Goal: Transaction & Acquisition: Purchase product/service

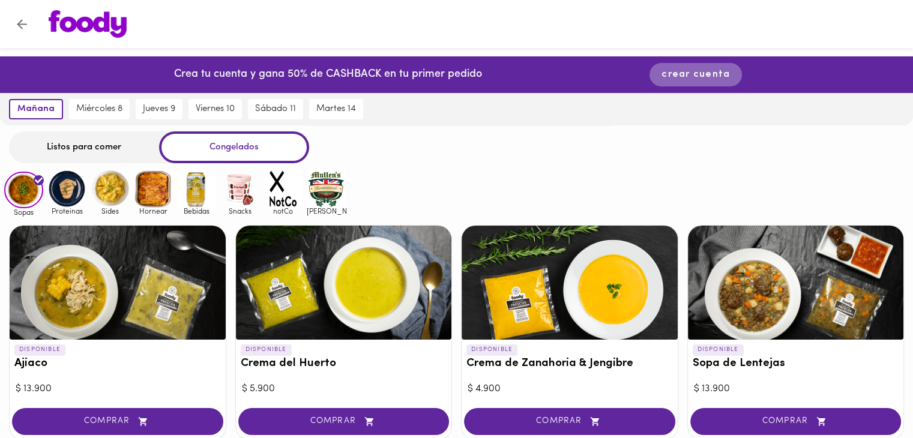
click at [696, 76] on span "crear cuenta" at bounding box center [696, 74] width 68 height 11
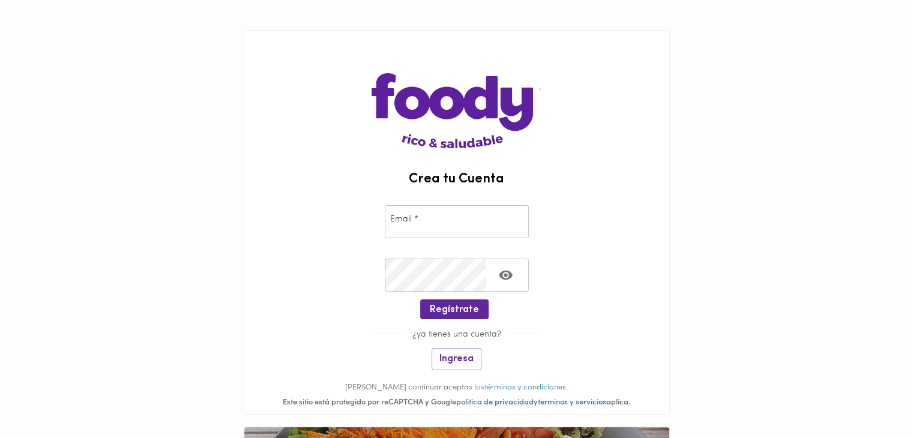
click at [458, 225] on input "email" at bounding box center [457, 221] width 144 height 33
type input "[EMAIL_ADDRESS][DOMAIN_NAME]"
click at [567, 235] on div "Email * [EMAIL_ADDRESS][DOMAIN_NAME] Email *" at bounding box center [456, 219] width 425 height 53
click at [505, 280] on icon "Toggle password visibility" at bounding box center [505, 275] width 15 height 15
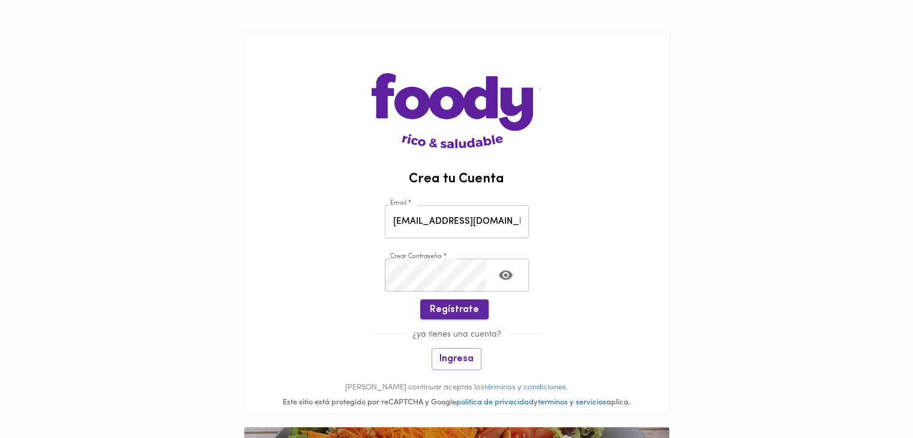
click at [451, 312] on span "Regístrate" at bounding box center [454, 309] width 49 height 11
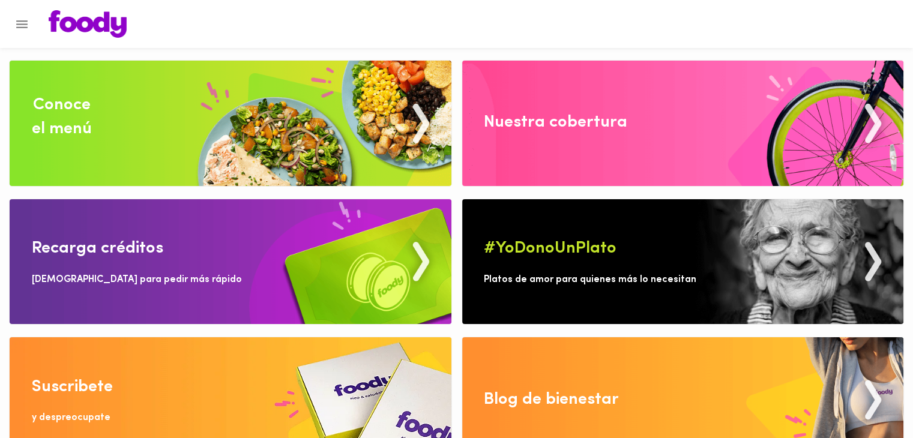
click at [869, 122] on img at bounding box center [683, 123] width 442 height 125
click at [424, 133] on img at bounding box center [231, 123] width 442 height 125
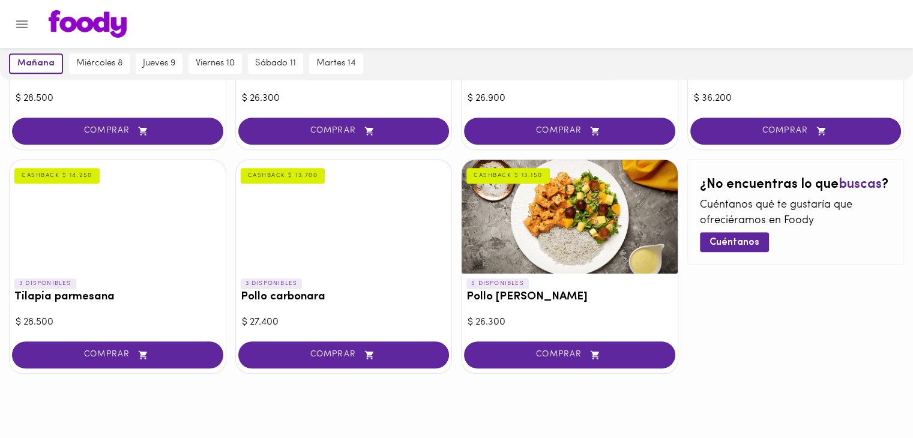
scroll to position [681, 0]
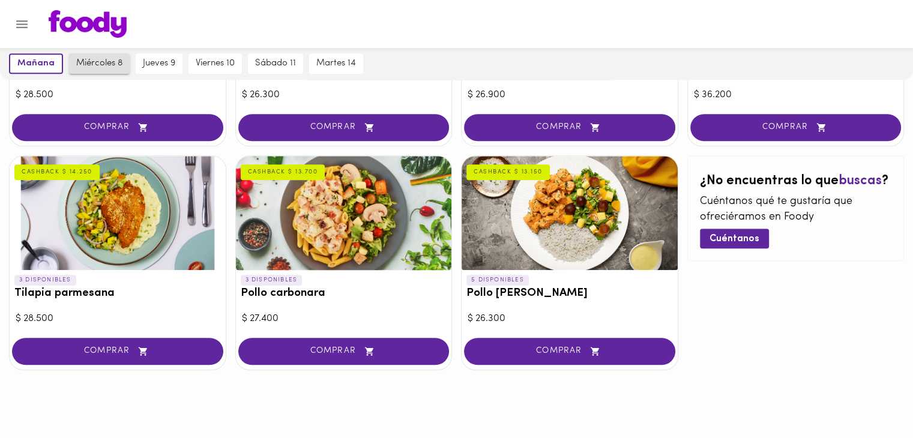
click at [98, 63] on span "miércoles 8" at bounding box center [99, 63] width 46 height 11
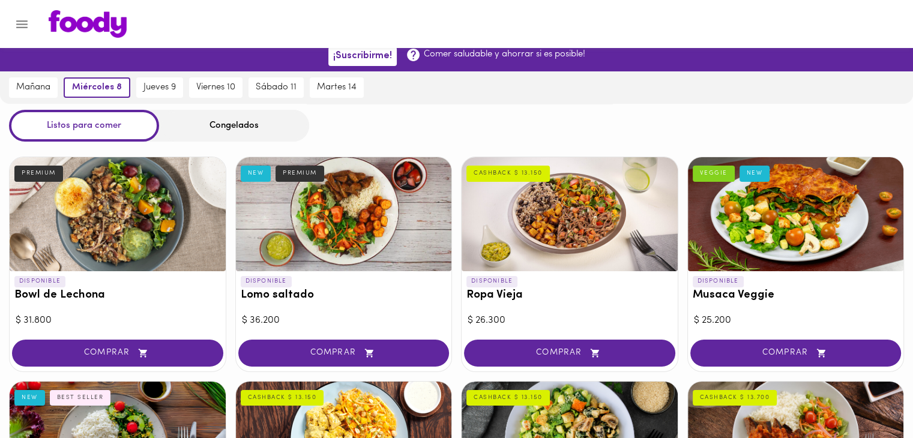
scroll to position [0, 0]
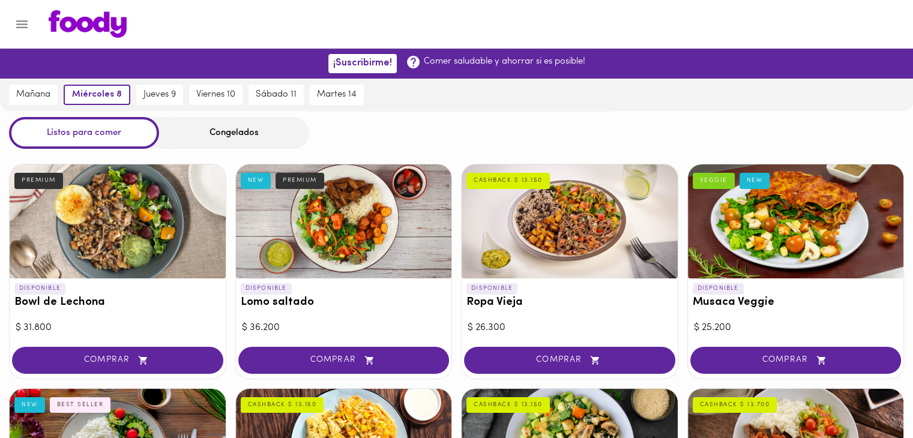
click at [222, 136] on div "Congelados" at bounding box center [234, 133] width 150 height 32
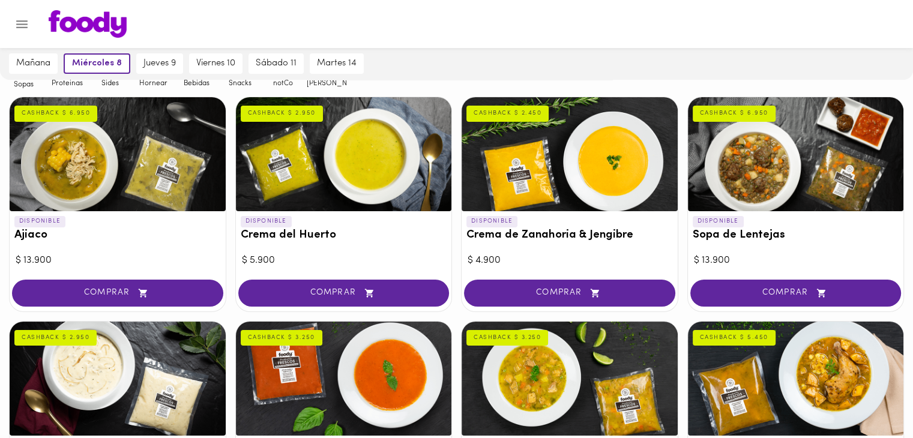
scroll to position [120, 0]
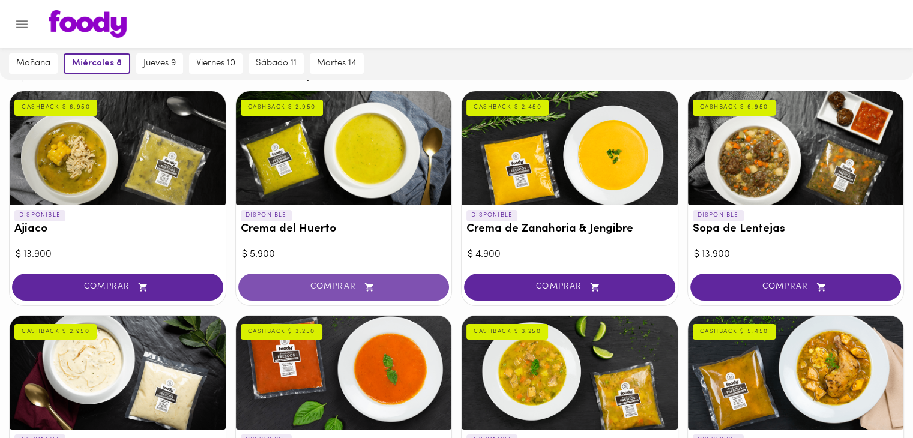
click at [336, 286] on span "COMPRAR" at bounding box center [343, 287] width 181 height 10
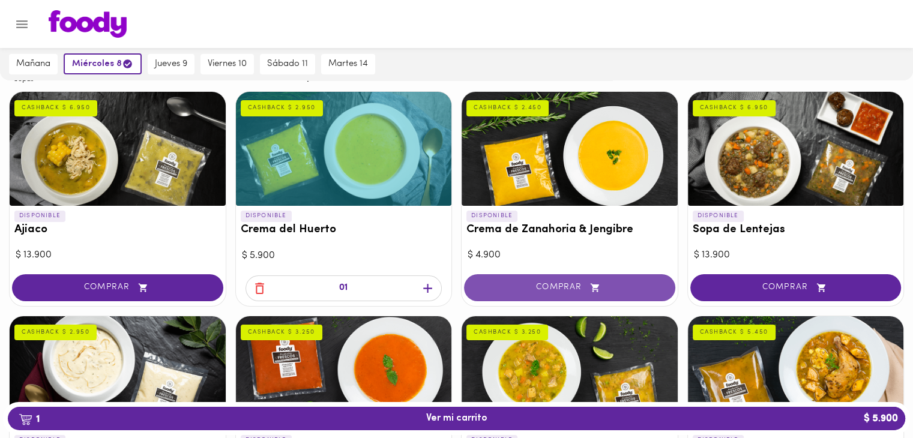
click at [581, 286] on span "COMPRAR" at bounding box center [569, 288] width 181 height 10
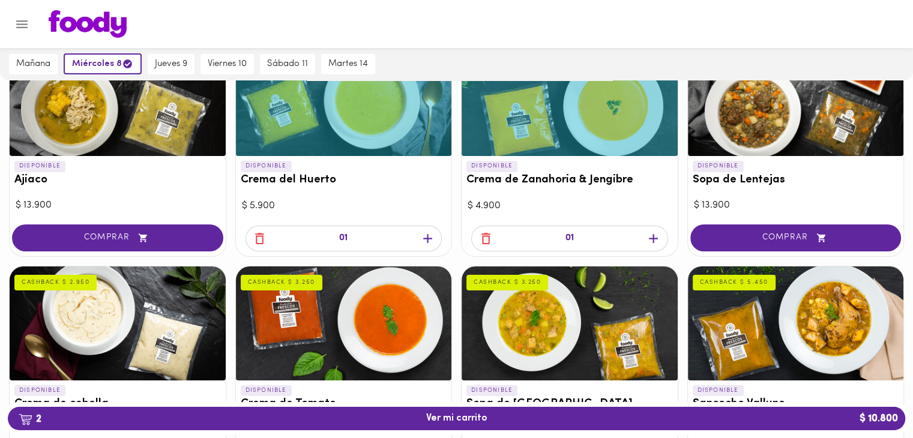
scroll to position [240, 0]
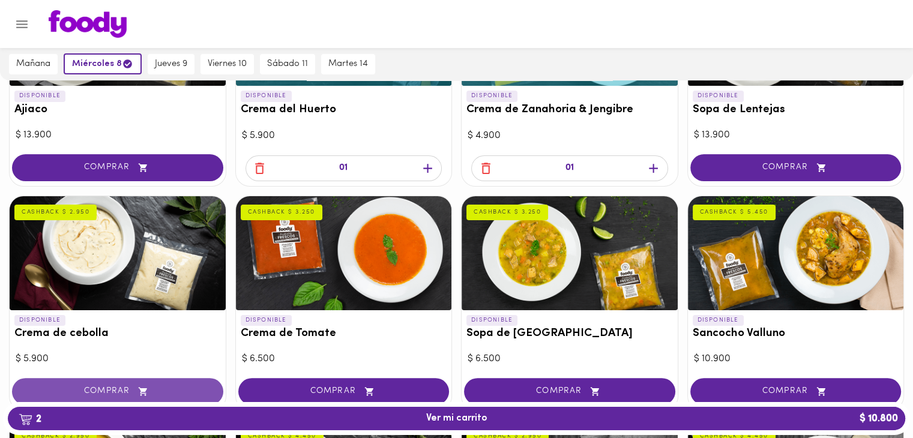
click at [98, 396] on span "COMPRAR" at bounding box center [117, 392] width 181 height 10
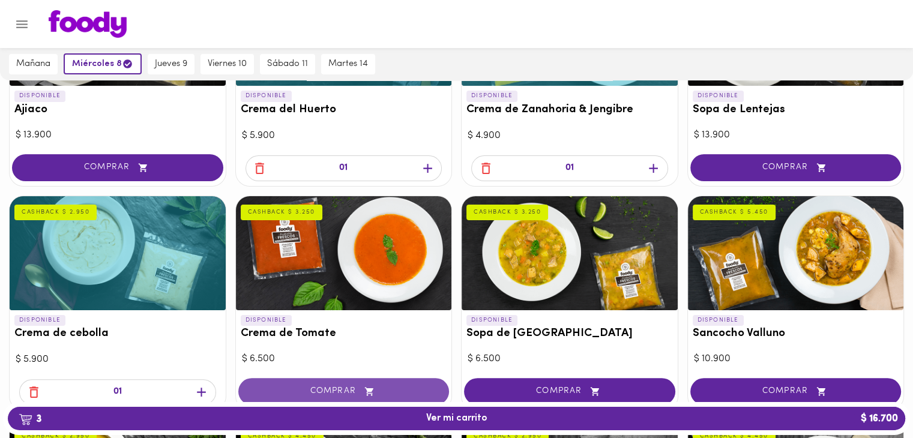
click at [305, 392] on span "COMPRAR" at bounding box center [343, 392] width 181 height 10
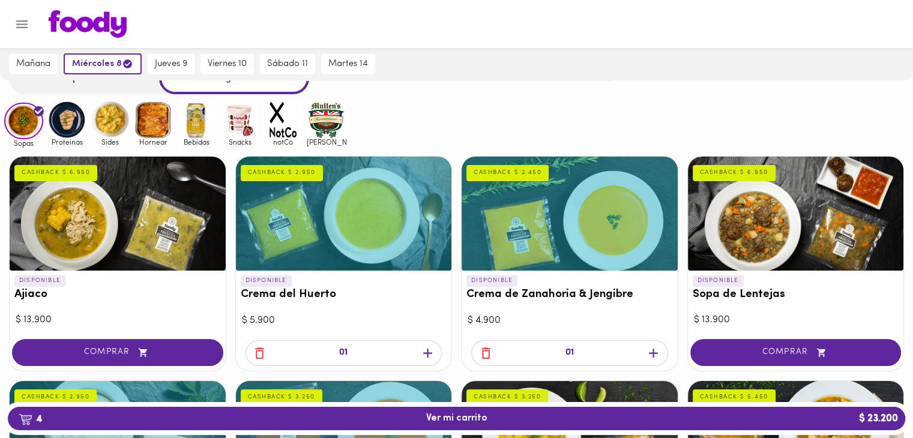
scroll to position [0, 0]
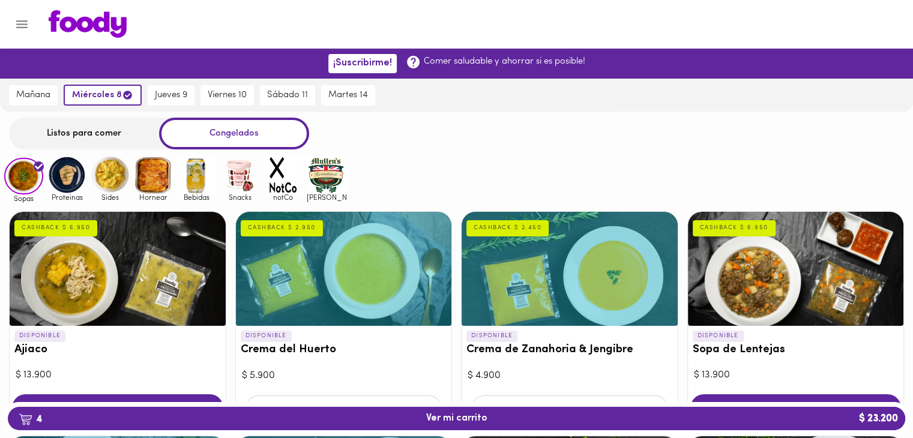
click at [237, 175] on img at bounding box center [239, 174] width 39 height 39
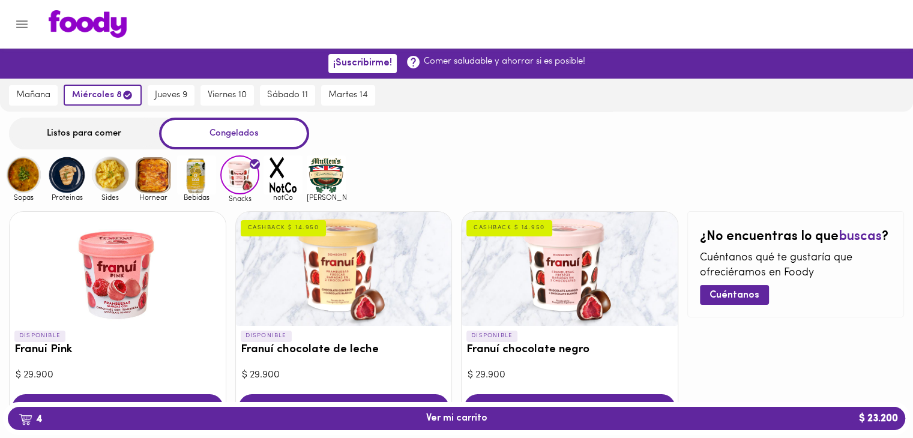
click at [319, 175] on img at bounding box center [326, 174] width 39 height 39
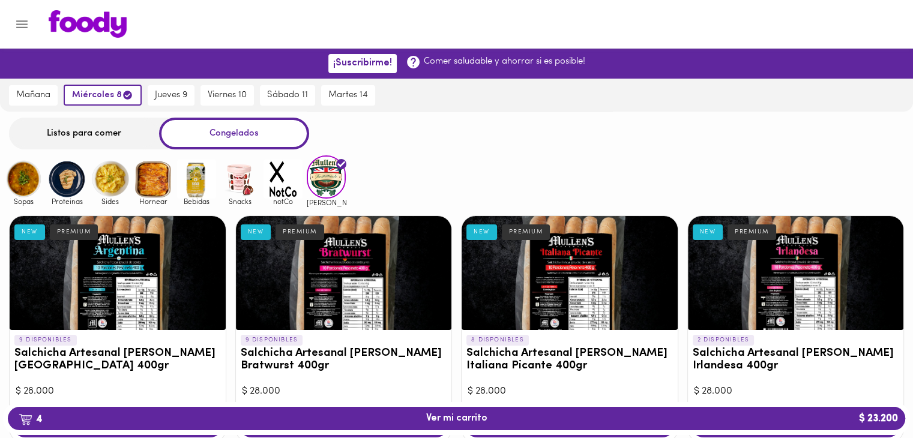
click at [195, 179] on img at bounding box center [196, 179] width 39 height 39
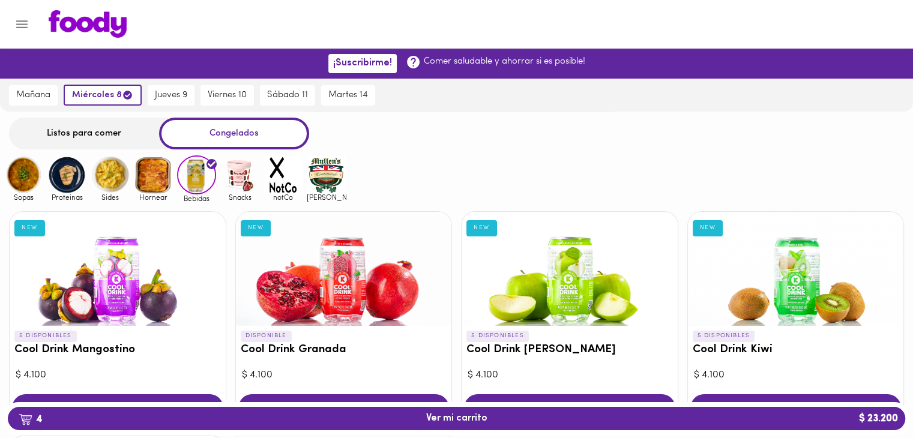
click at [159, 171] on img at bounding box center [153, 174] width 39 height 39
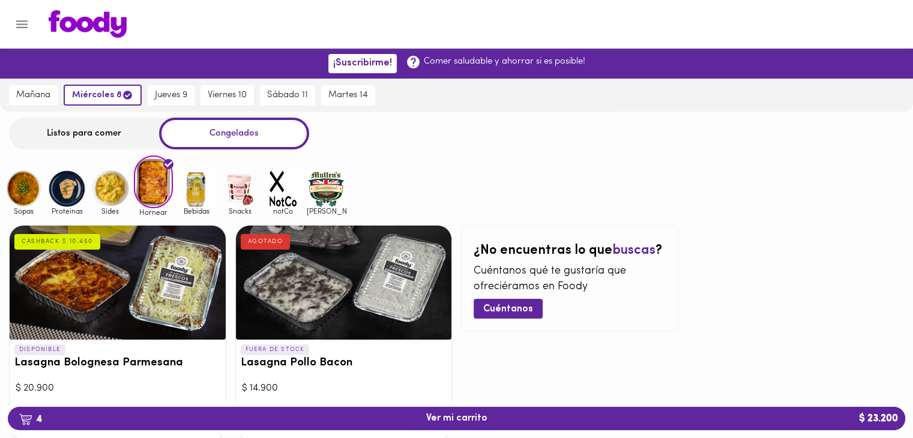
click at [98, 183] on img at bounding box center [110, 188] width 39 height 39
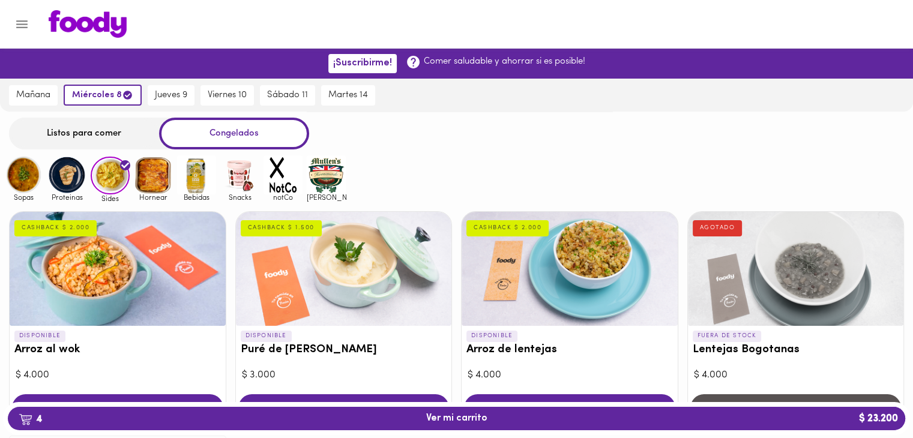
click at [70, 176] on img at bounding box center [66, 174] width 39 height 39
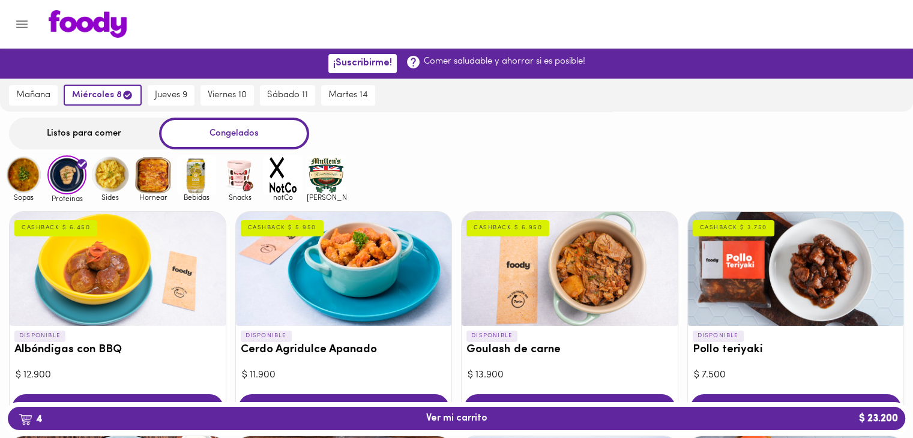
click at [30, 181] on img at bounding box center [23, 174] width 39 height 39
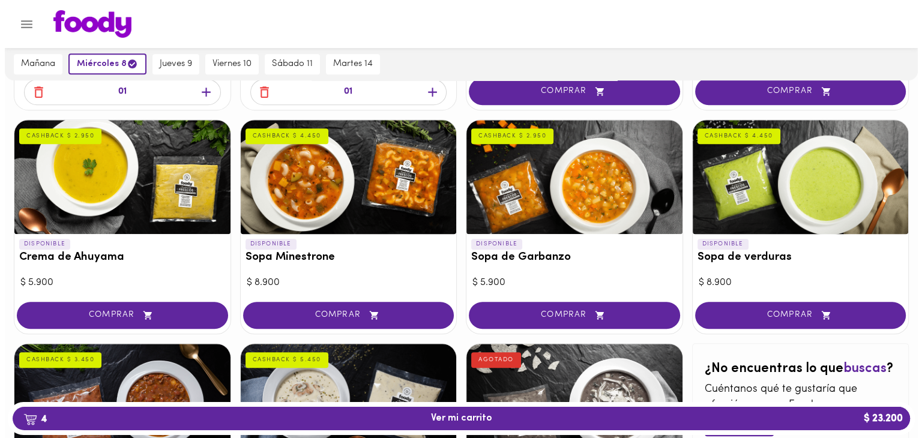
scroll to position [728, 0]
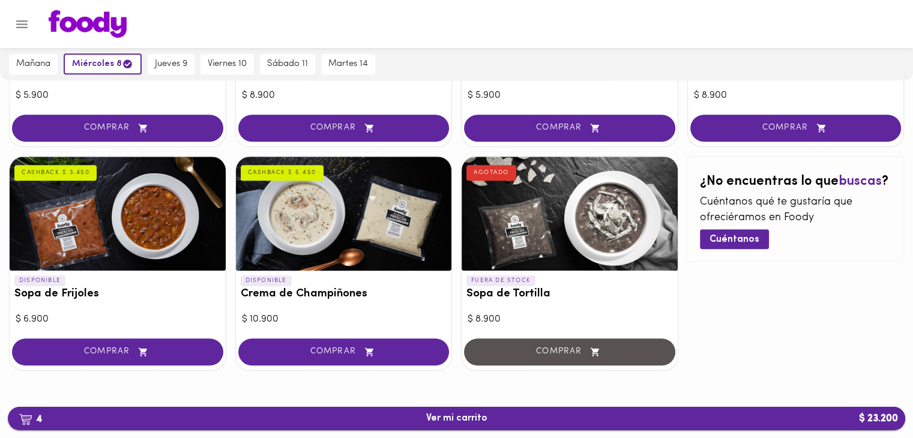
click at [447, 418] on span "4 Ver mi carrito $ 23.200" at bounding box center [456, 418] width 61 height 11
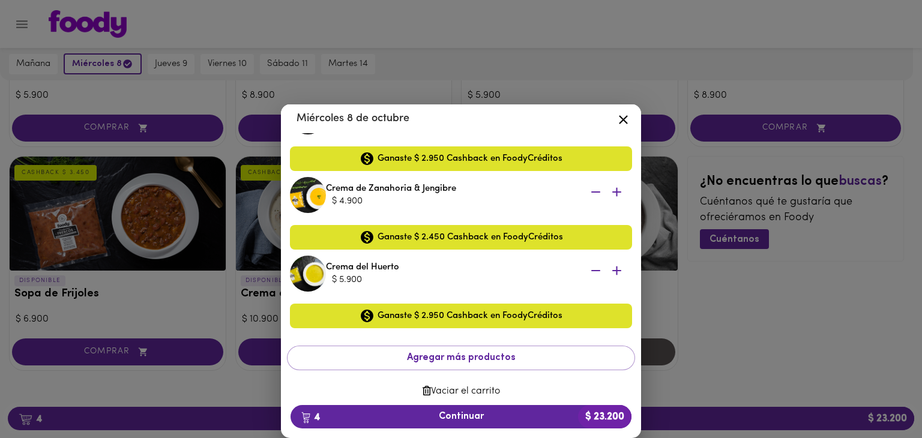
scroll to position [172, 0]
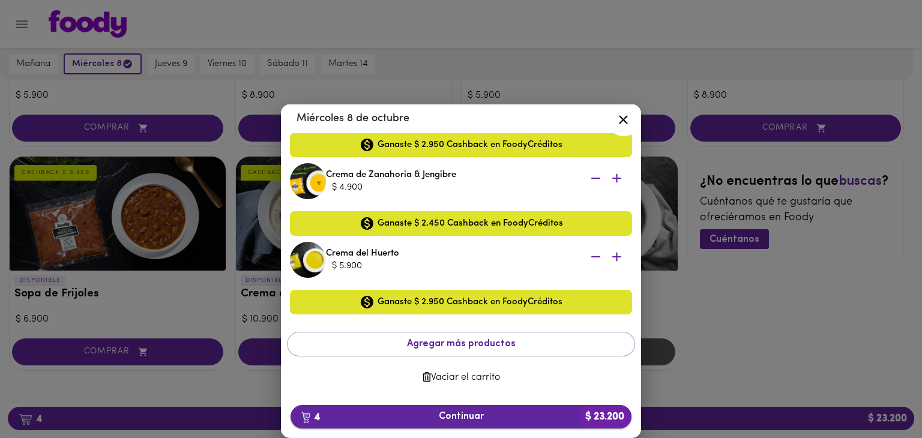
click at [466, 421] on span "4 Continuar $ 23.200" at bounding box center [461, 416] width 322 height 11
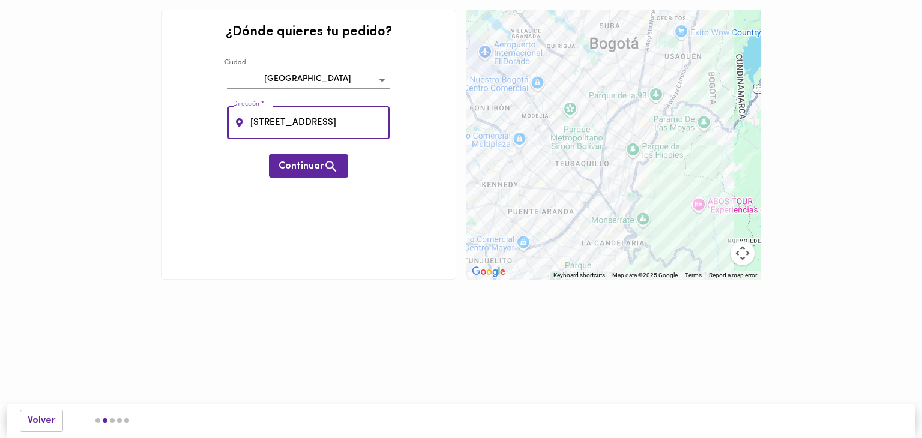
type input "[STREET_ADDRESS]"
click at [519, 316] on html "0cAFcWeA7uJVaLgK9mGLmbCfsEs1Zd25kAt0mI4MEoAKpxb2d3DaaD_ZeBEMRroXtMJlqbB0PzkNWgf…" at bounding box center [461, 158] width 922 height 316
click at [305, 163] on span "Continuar" at bounding box center [309, 166] width 60 height 15
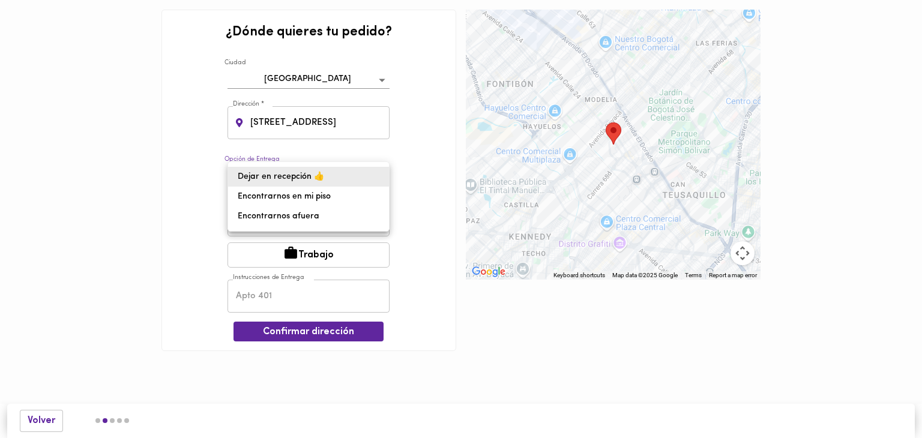
click at [307, 175] on body "0cAFcWeA7uJVaLgK9mGLmbCfsEs1Zd25kAt0mI4MEoAKpxb2d3DaaD_ZeBEMRroXtMJlqbB0PzkNWgf…" at bounding box center [461, 193] width 922 height 387
click at [282, 178] on li "Dejar en recepción 👍" at bounding box center [308, 177] width 161 height 20
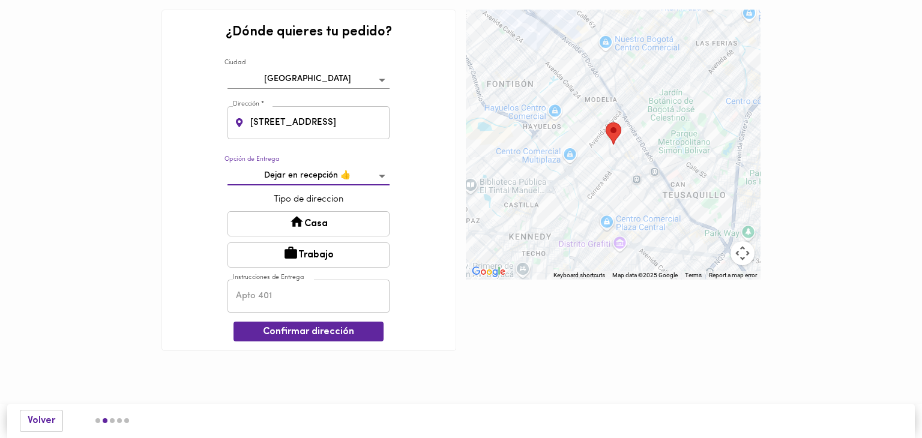
click at [339, 226] on button "Casa" at bounding box center [309, 223] width 162 height 25
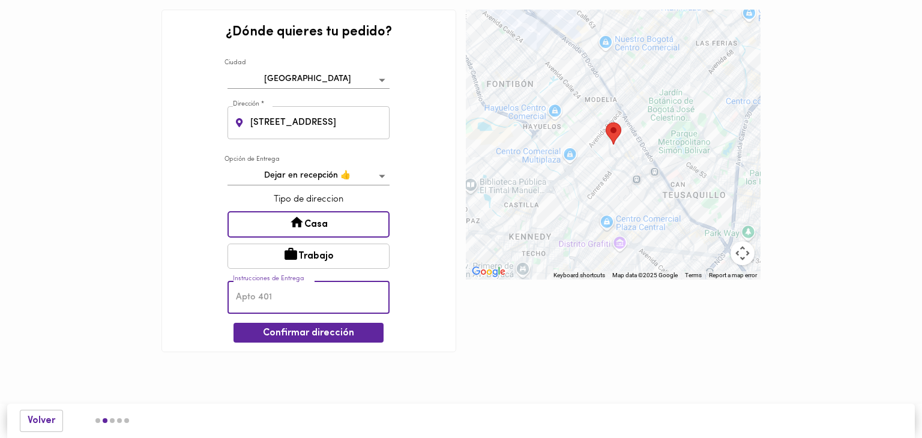
click at [316, 297] on input "text" at bounding box center [309, 297] width 162 height 33
type input "Torre 5 Apto 203"
drag, startPoint x: 306, startPoint y: 335, endPoint x: 216, endPoint y: 372, distance: 98.0
click at [223, 388] on div "¿Dónde quieres tu pedido? [GEOGRAPHIC_DATA] bogota Dirección * [STREET_ADDRESS]…" at bounding box center [461, 194] width 922 height 388
click at [317, 330] on span "Confirmar dirección" at bounding box center [308, 333] width 131 height 11
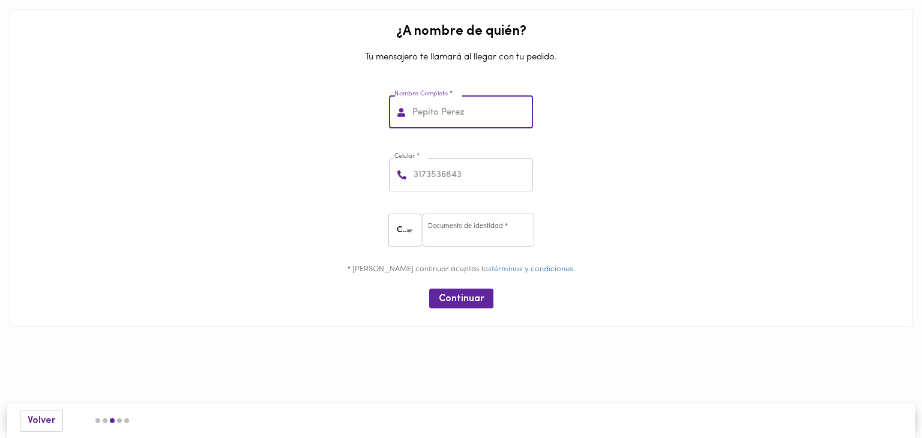
click at [477, 110] on input "text" at bounding box center [471, 112] width 123 height 33
type input "[PERSON_NAME]"
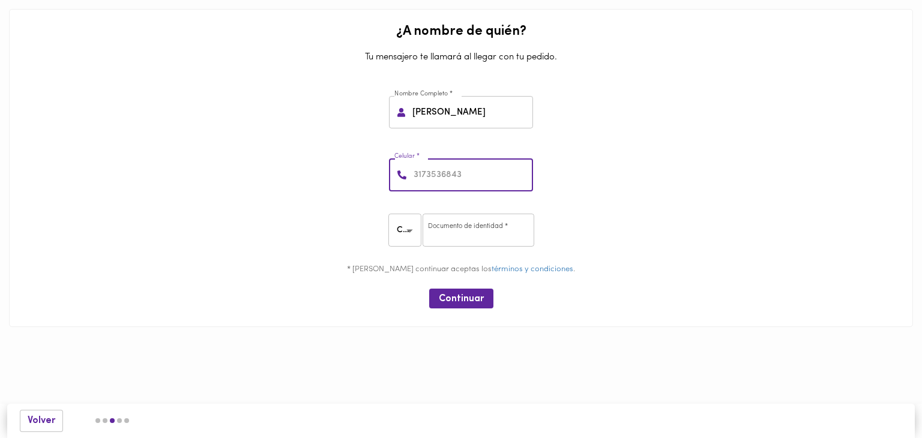
click at [461, 176] on input "number" at bounding box center [472, 174] width 122 height 33
type input "3124360600"
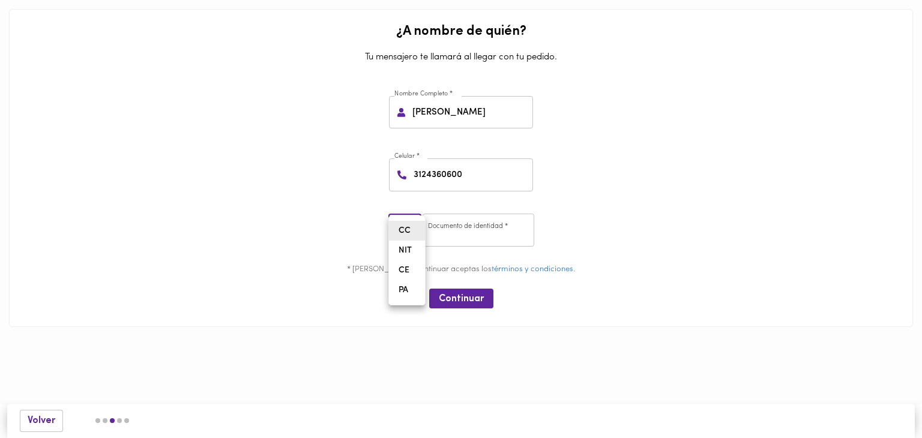
click at [411, 231] on body "0cAFcWeA7uJVaLgK9mGLmbCfsEs1Zd25kAt0mI4MEoAKpxb2d3DaaD_ZeBEMRroXtMJlqbB0PzkNWgf…" at bounding box center [461, 181] width 922 height 363
click at [411, 231] on li "CC" at bounding box center [407, 231] width 36 height 20
click at [489, 225] on input "number" at bounding box center [479, 230] width 112 height 33
type input "51953721"
click at [470, 296] on span "Continuar" at bounding box center [461, 299] width 45 height 11
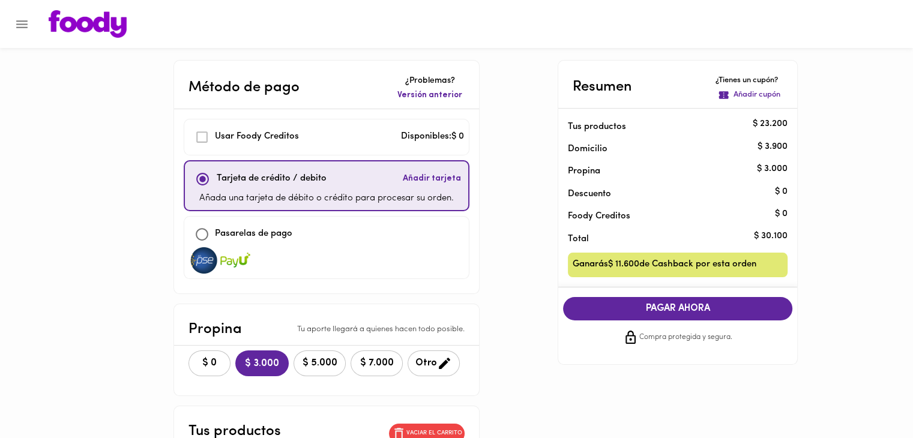
click at [209, 236] on input "checkbox" at bounding box center [202, 235] width 26 height 26
checkbox input "true"
checkbox input "false"
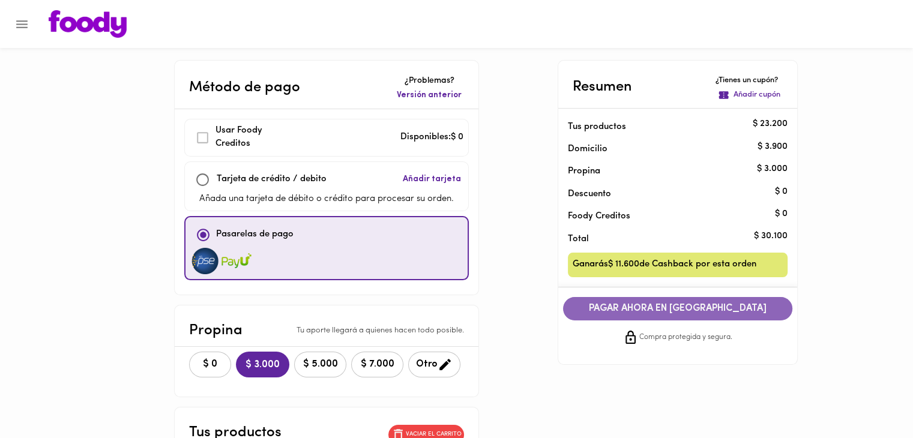
click at [695, 310] on span "PAGAR AHORA EN [GEOGRAPHIC_DATA]" at bounding box center [677, 308] width 205 height 11
